Goal: Navigation & Orientation: Find specific page/section

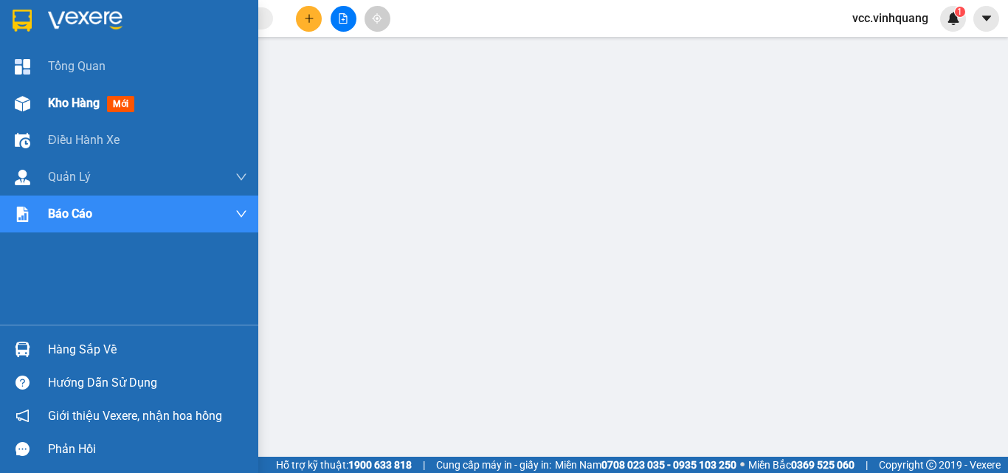
click at [82, 99] on span "Kho hàng" at bounding box center [74, 103] width 52 height 14
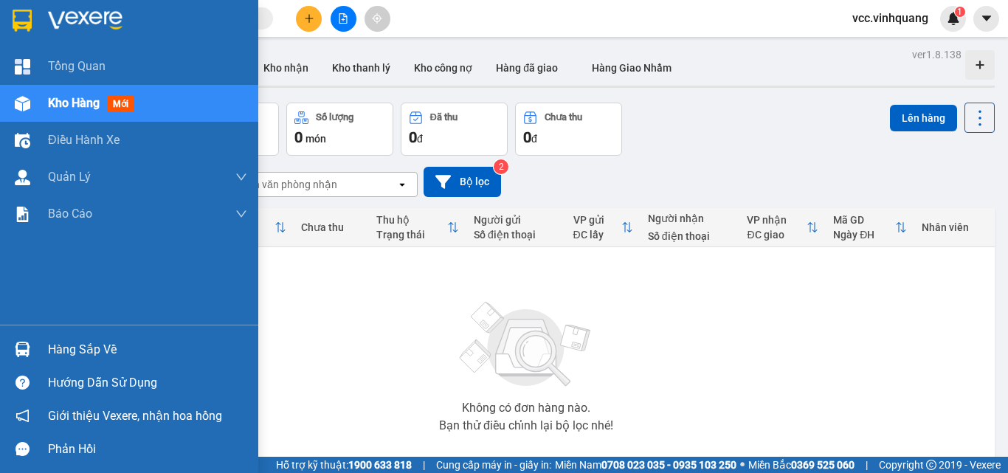
click at [94, 347] on div "Hàng sắp về" at bounding box center [147, 350] width 199 height 22
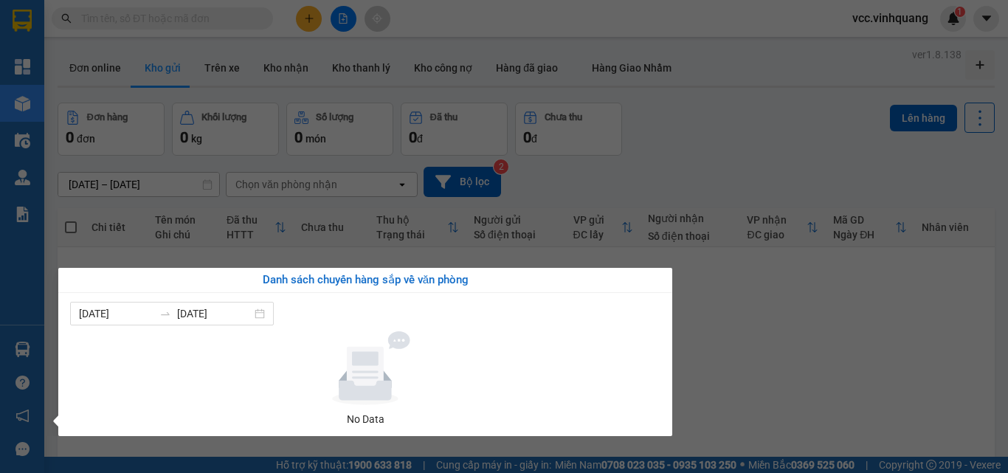
click at [16, 272] on div "Tổng Quan Kho hàng mới Điều hành xe Quản [PERSON_NAME] lý đơn gửi tiền Quản lý …" at bounding box center [22, 236] width 44 height 473
